Goal: Task Accomplishment & Management: Use online tool/utility

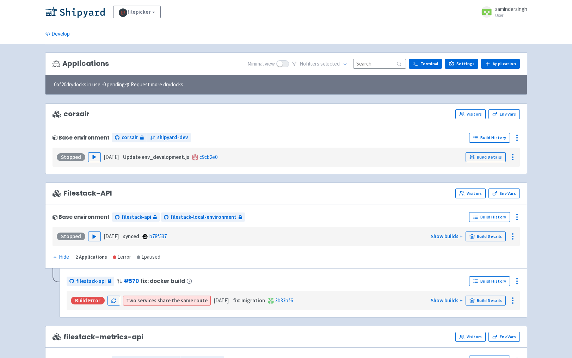
click at [488, 69] on div "Applications Minimal view No filter s selected Terminal Settings Application Te…" at bounding box center [286, 64] width 482 height 23
click at [495, 62] on link "Application" at bounding box center [500, 64] width 38 height 10
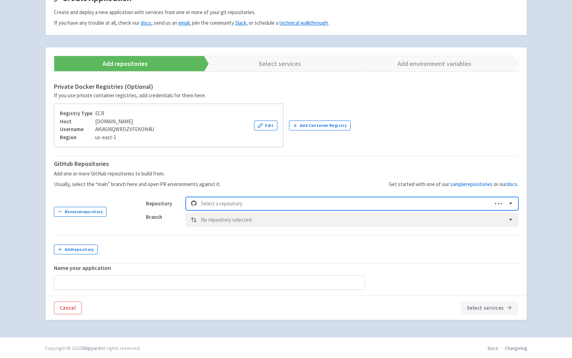
scroll to position [68, 0]
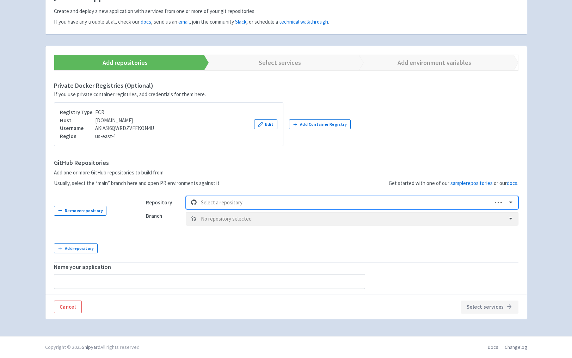
click at [236, 208] on div "Select a repository" at bounding box center [344, 203] width 294 height 12
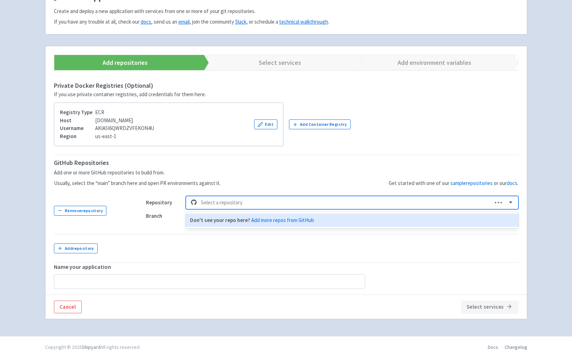
click at [256, 198] on div "Select a repository" at bounding box center [344, 203] width 294 height 12
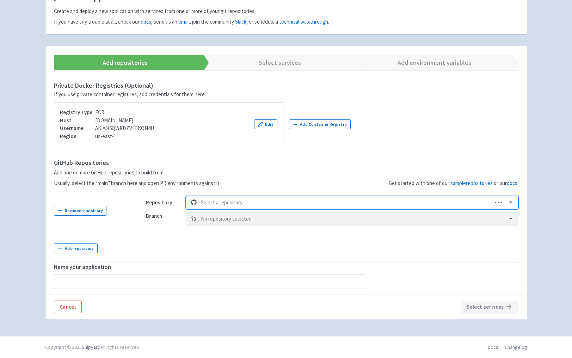
click at [259, 200] on div at bounding box center [344, 203] width 287 height 10
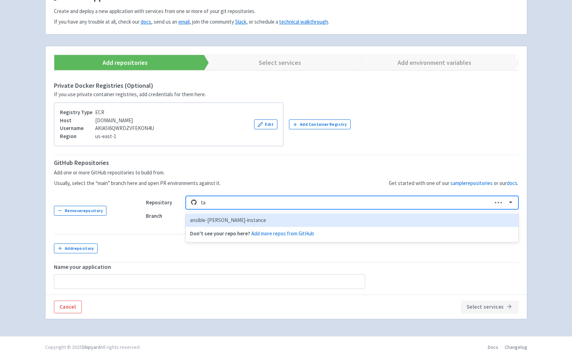
type input "tas"
click at [227, 228] on div "Don't see your repo here? Add more repos from GitHub" at bounding box center [352, 220] width 332 height 17
click at [225, 204] on div at bounding box center [344, 203] width 287 height 10
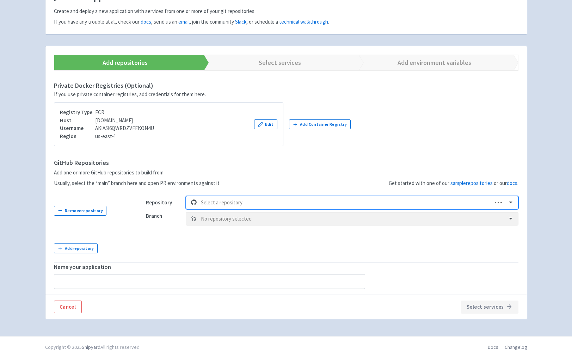
click at [226, 203] on div at bounding box center [344, 203] width 287 height 10
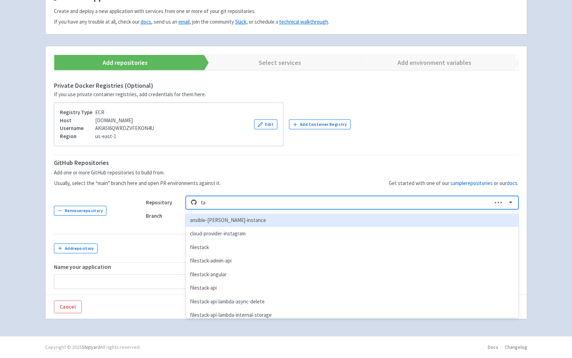
type input "tas"
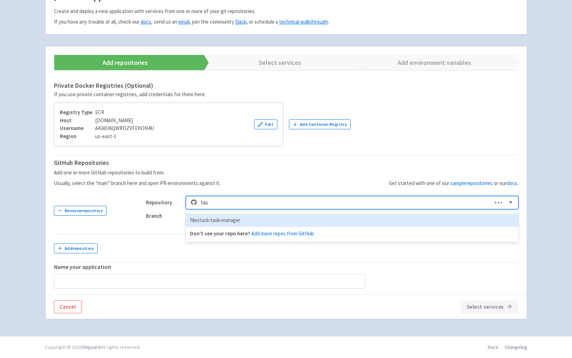
click at [225, 221] on div "filestack-task-manager" at bounding box center [352, 221] width 332 height 14
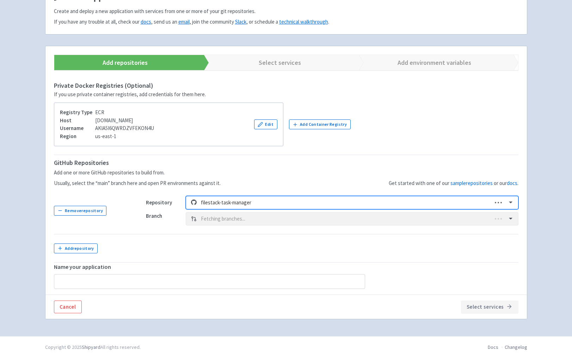
type input "filestack-task-manager"
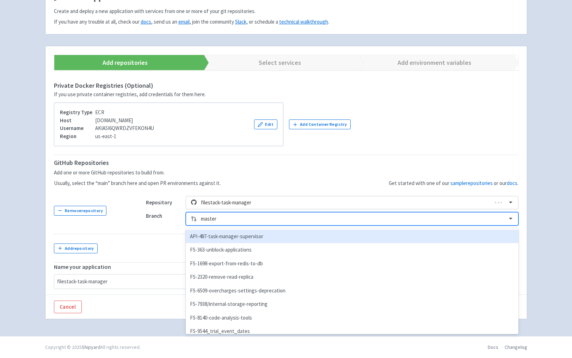
click at [225, 221] on div at bounding box center [351, 219] width 301 height 10
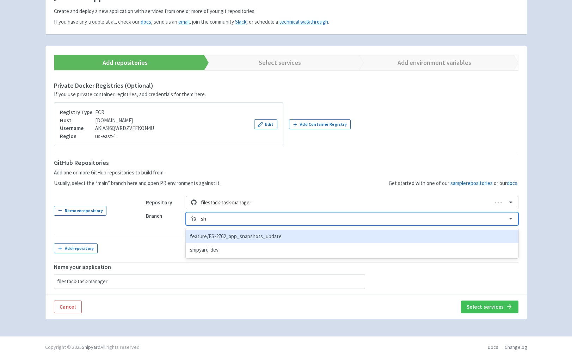
type input "shi"
click at [236, 239] on div "shipyard-dev" at bounding box center [352, 237] width 332 height 14
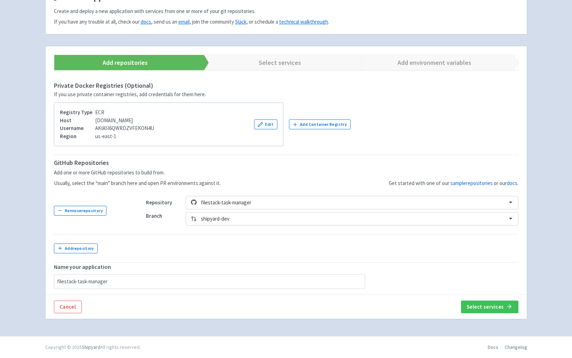
click at [241, 228] on td "Repository filestack-task-manager Branch shipyard-dev" at bounding box center [327, 211] width 381 height 47
click at [495, 308] on button "Select services" at bounding box center [489, 307] width 57 height 13
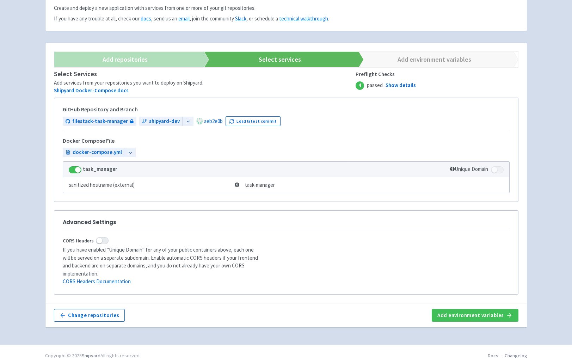
scroll to position [72, 0]
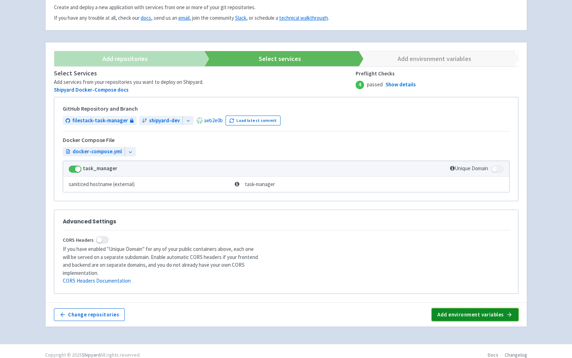
click at [479, 311] on button "Add environment variables" at bounding box center [475, 314] width 86 height 13
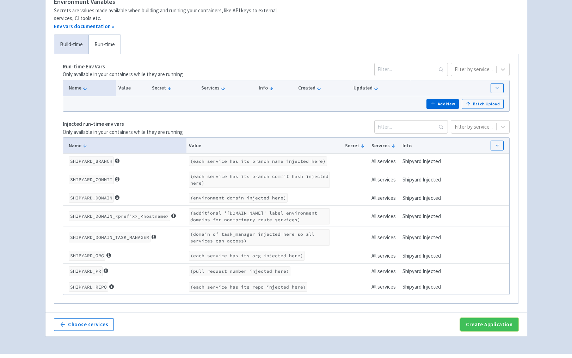
scroll to position [143, 0]
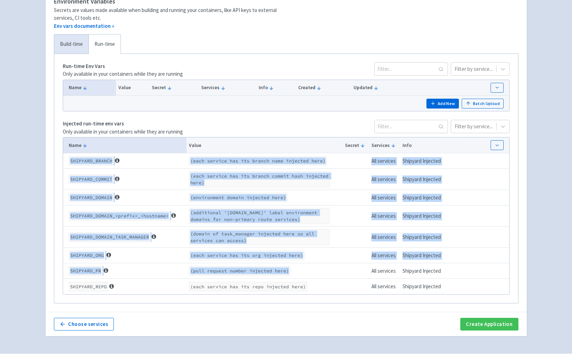
drag, startPoint x: 68, startPoint y: 160, endPoint x: 347, endPoint y: 281, distance: 304.1
click at [326, 276] on tbody "SHIPYARD_BRANCH (each service has its branch name injected here) All services S…" at bounding box center [286, 223] width 446 height 141
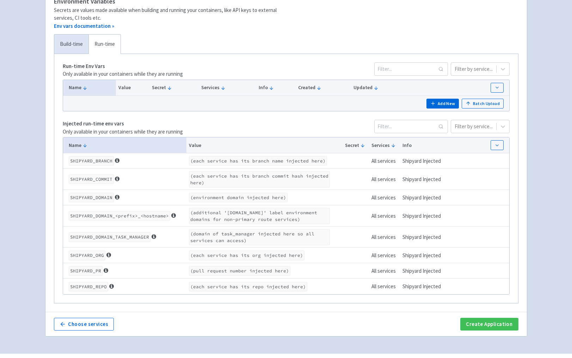
drag, startPoint x: 396, startPoint y: 304, endPoint x: 407, endPoint y: 289, distance: 18.9
click at [396, 304] on div "Build-time Run-time Run-time Env Vars Only available in your containers while t…" at bounding box center [286, 173] width 473 height 278
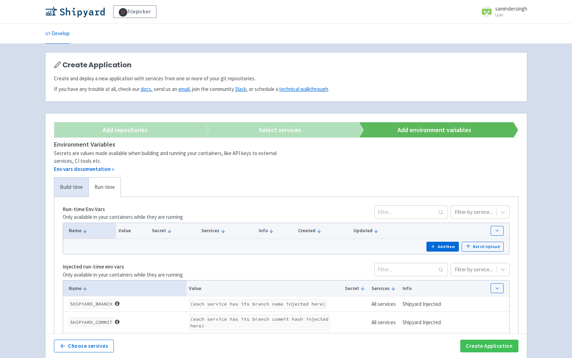
scroll to position [0, 0]
click at [63, 11] on img at bounding box center [75, 11] width 60 height 11
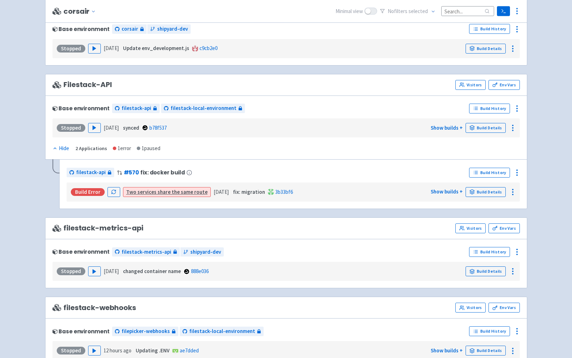
scroll to position [108, 0]
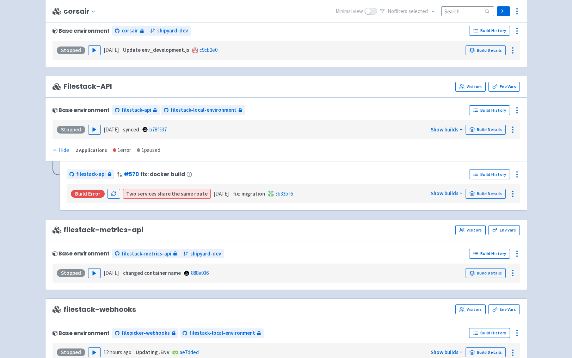
click at [210, 176] on div "filestack-api # 570 fix: docker build" at bounding box center [267, 174] width 400 height 11
click at [172, 188] on div "Build Error Two services share the same route [DATE] fix: migration 3b33bf6 Sho…" at bounding box center [293, 193] width 448 height 13
click at [173, 195] on link "Two services share the same route" at bounding box center [166, 193] width 81 height 7
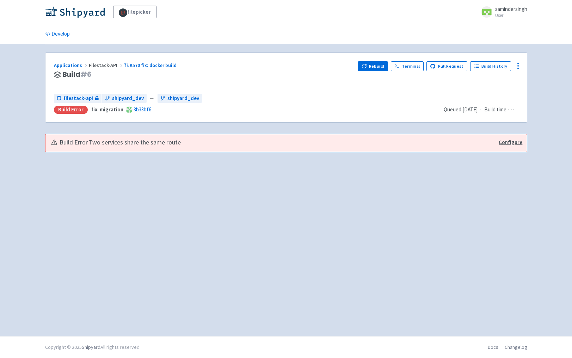
click at [524, 146] on div "Build Error Two services share the same route Configure" at bounding box center [286, 143] width 482 height 18
click at [513, 146] on link "Configure" at bounding box center [511, 143] width 24 height 8
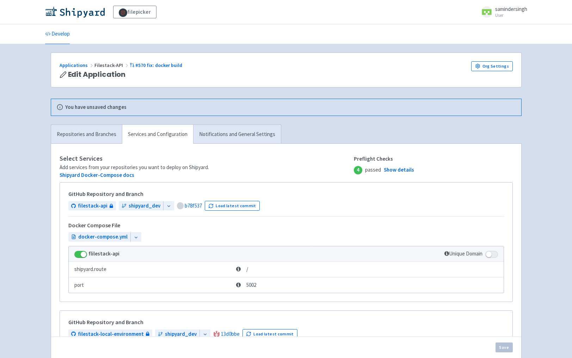
click at [80, 62] on div "Applications Filestack-API #570 fix: docker build" at bounding box center [241, 65] width 363 height 8
click at [78, 64] on link "Applications" at bounding box center [77, 65] width 35 height 6
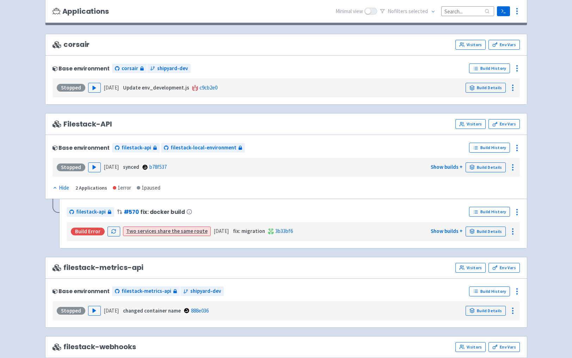
scroll to position [72, 0]
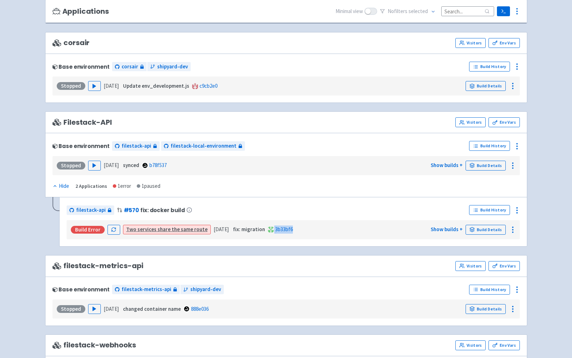
drag, startPoint x: 63, startPoint y: 209, endPoint x: 338, endPoint y: 228, distance: 275.7
click at [338, 228] on div "filestack-api # 570 fix: docker build Build History Build Error Two services sh…" at bounding box center [293, 221] width 468 height 49
click at [335, 239] on div "Build Error Two services share the same route [DATE] fix: migration 3b33bf6 Sho…" at bounding box center [293, 229] width 453 height 19
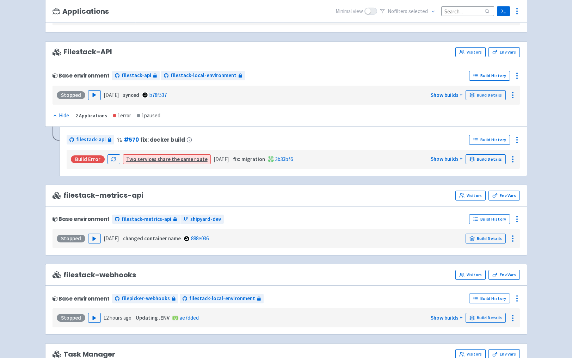
scroll to position [144, 0]
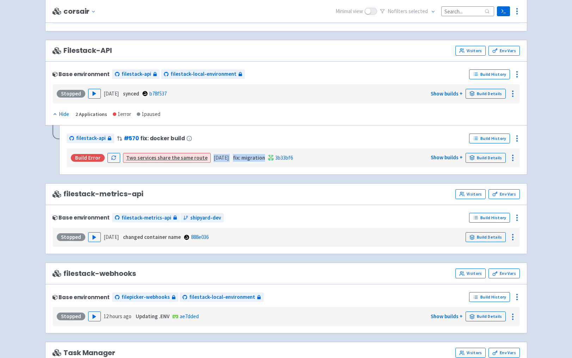
drag, startPoint x: 210, startPoint y: 158, endPoint x: 268, endPoint y: 164, distance: 58.6
click at [268, 164] on div "Build Error Two services share the same route [DATE] fix: migration 3b33bf6 Sho…" at bounding box center [293, 157] width 448 height 13
click at [284, 172] on div "filestack-api # 570 fix: docker build Build History Build Error Two services sh…" at bounding box center [293, 149] width 468 height 49
click at [271, 158] on span at bounding box center [271, 157] width 7 height 7
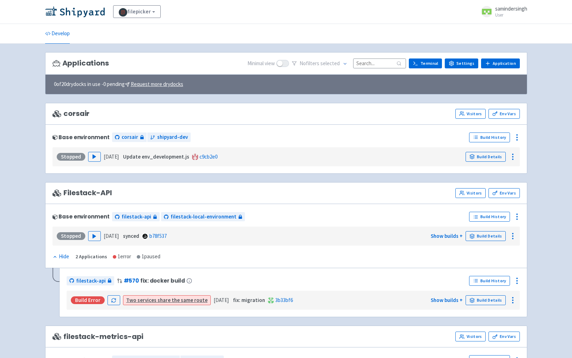
scroll to position [0, 0]
